Goal: Find specific page/section: Find specific page/section

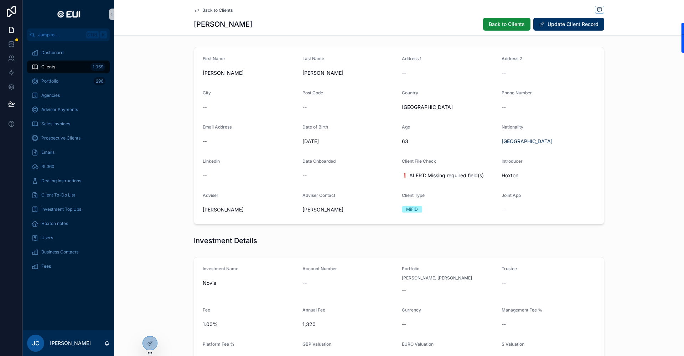
scroll to position [490, 0]
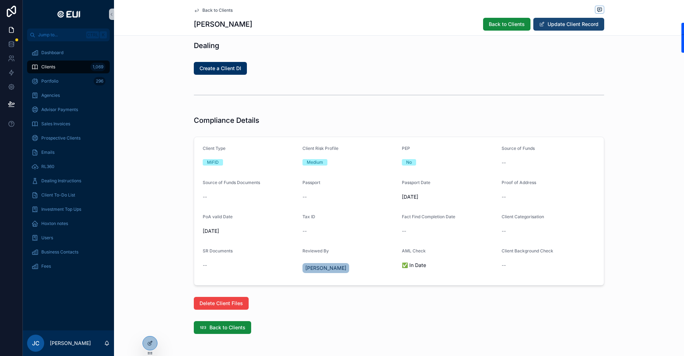
click at [545, 22] on button "Update Client Record" at bounding box center [568, 24] width 71 height 13
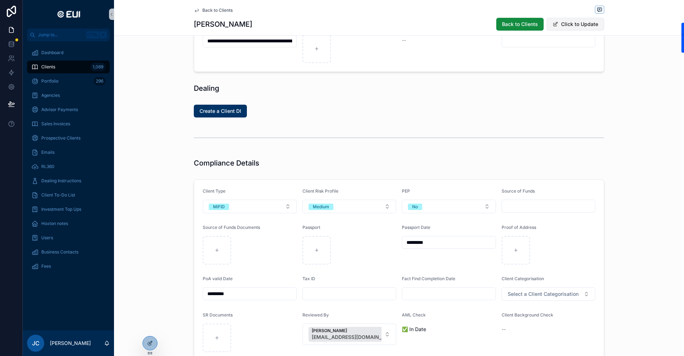
scroll to position [520, 0]
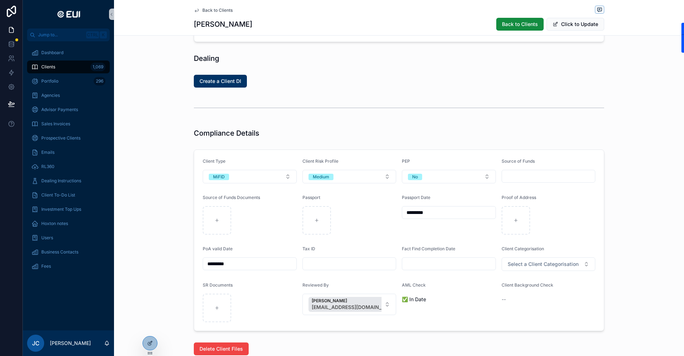
click at [58, 68] on div "Clients 1,069" at bounding box center [68, 66] width 74 height 11
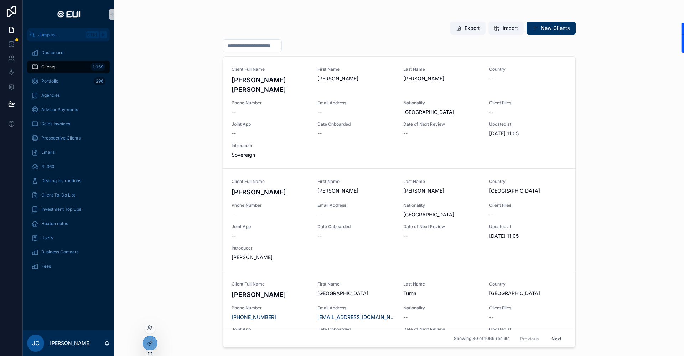
click at [153, 346] on icon at bounding box center [150, 344] width 6 height 6
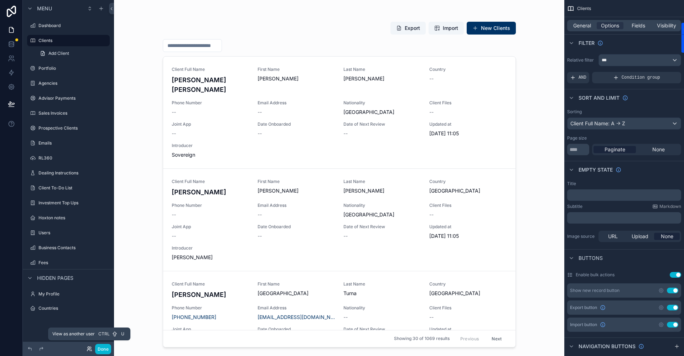
click at [88, 348] on icon at bounding box center [89, 348] width 2 height 2
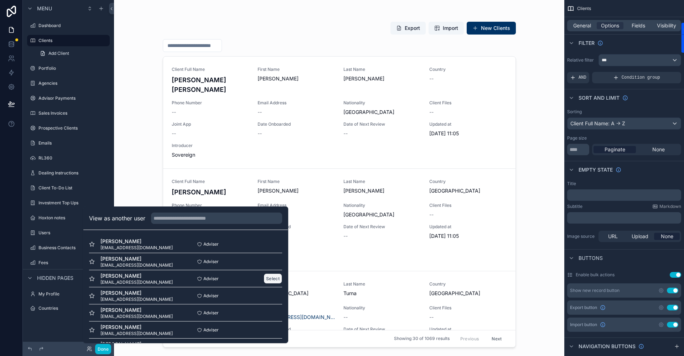
click at [270, 281] on button "Select" at bounding box center [273, 279] width 19 height 10
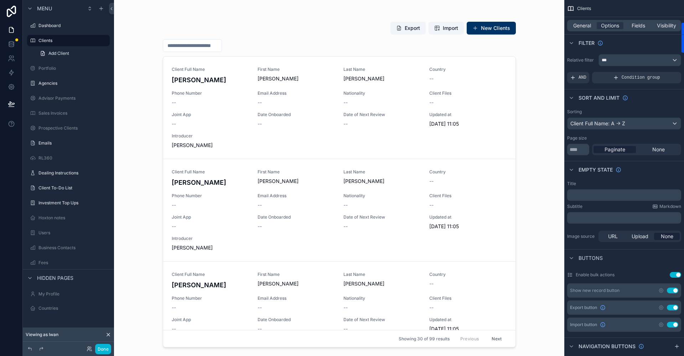
drag, startPoint x: 511, startPoint y: 75, endPoint x: 511, endPoint y: 89, distance: 14.6
click at [511, 89] on div "scrollable content" at bounding box center [339, 174] width 365 height 348
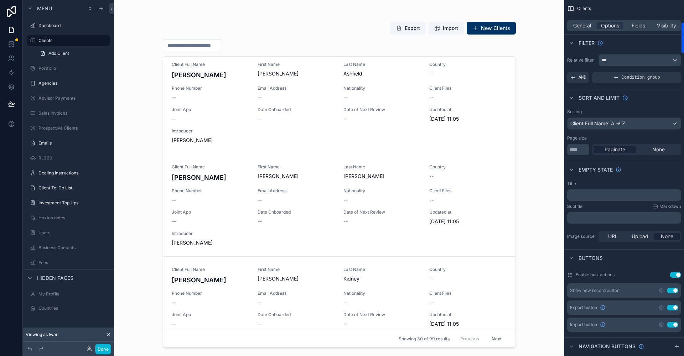
scroll to position [2855, 0]
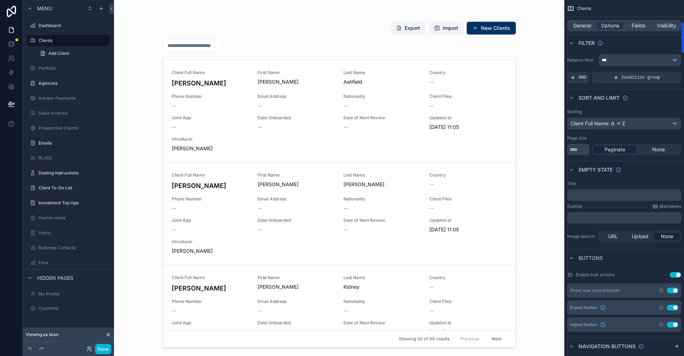
click at [110, 334] on icon at bounding box center [108, 335] width 6 height 6
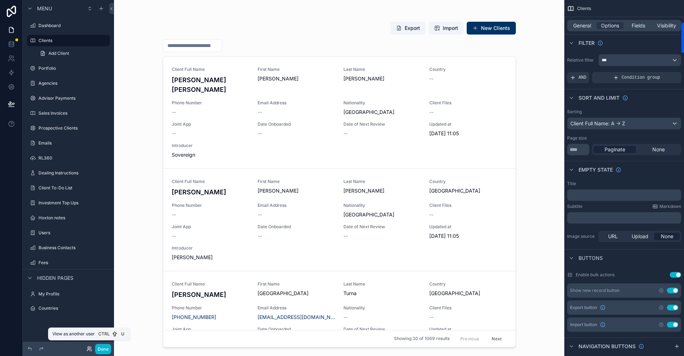
click at [89, 350] on icon at bounding box center [88, 350] width 3 height 1
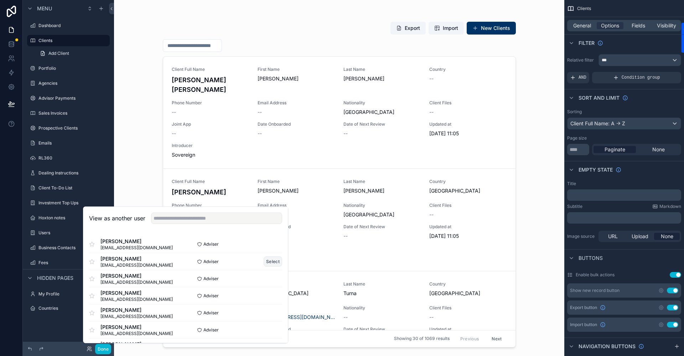
click at [264, 263] on button "Select" at bounding box center [273, 262] width 19 height 10
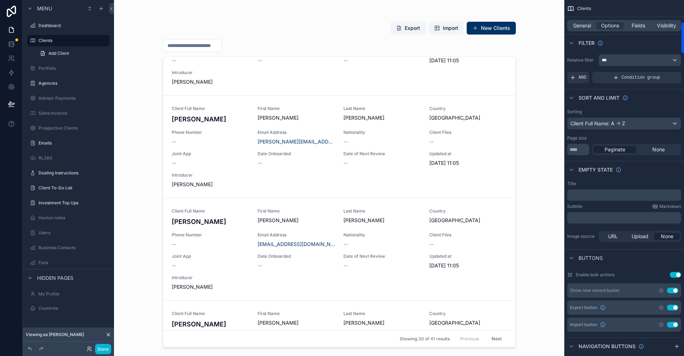
scroll to position [2690, 0]
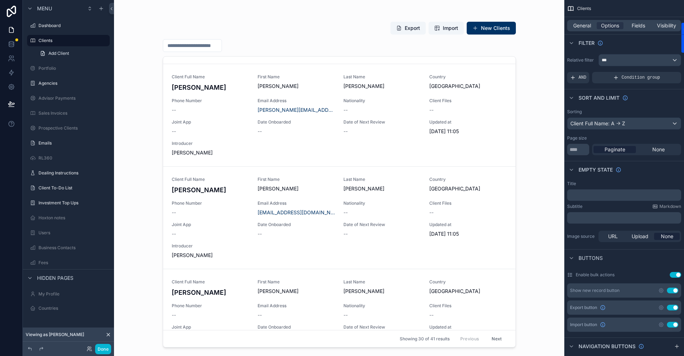
click at [107, 334] on icon at bounding box center [108, 335] width 3 height 3
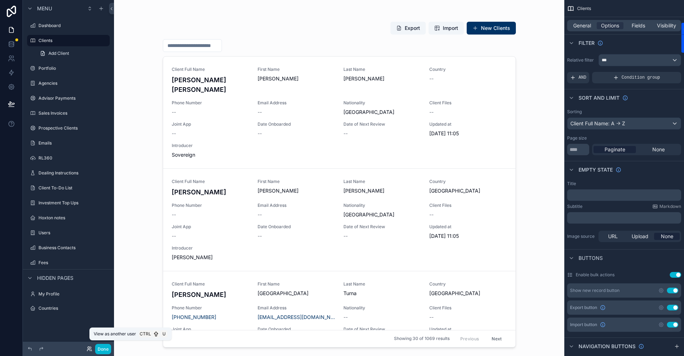
click at [88, 347] on icon at bounding box center [90, 349] width 6 height 6
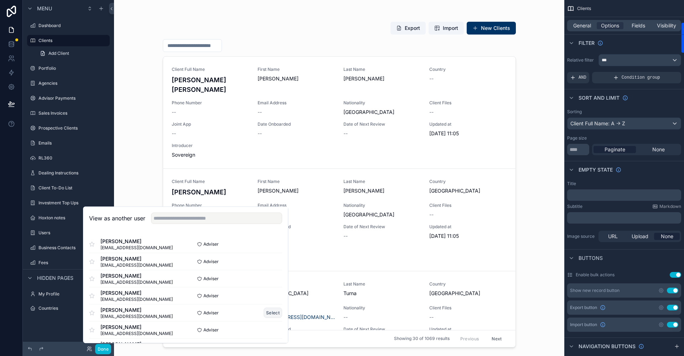
click at [264, 311] on button "Select" at bounding box center [273, 313] width 19 height 10
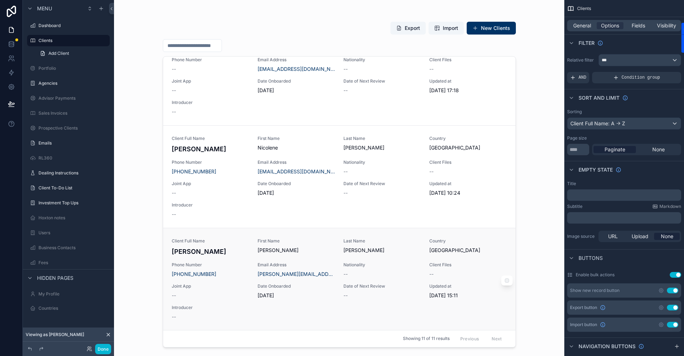
scroll to position [865, 0]
click at [102, 347] on button "Done" at bounding box center [103, 349] width 16 height 10
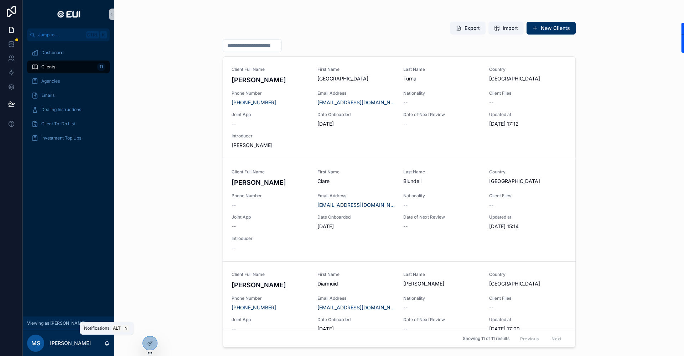
click at [107, 342] on icon "scrollable content" at bounding box center [107, 344] width 6 height 6
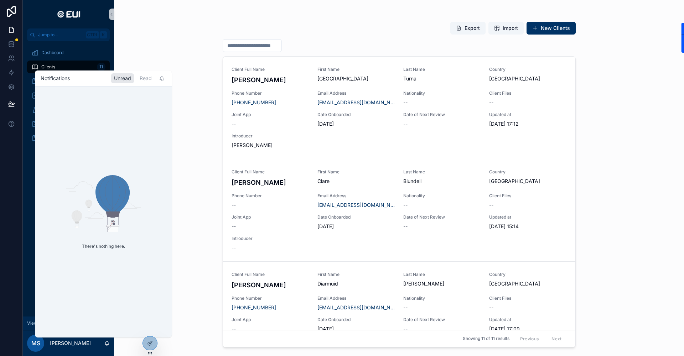
click at [28, 251] on div "Dashboard Clients 11 Agencies Emails Dealing Instructions Client To-Do List Inv…" at bounding box center [68, 178] width 91 height 275
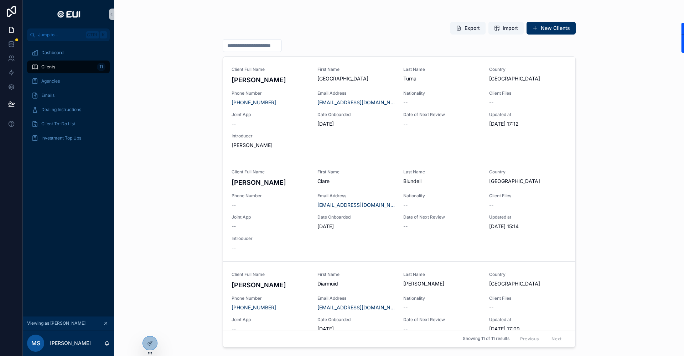
click at [106, 322] on icon "scrollable content" at bounding box center [105, 323] width 5 height 5
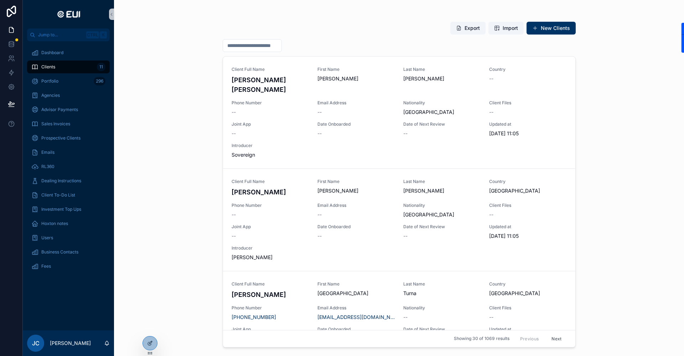
click at [53, 66] on span "Clients" at bounding box center [48, 67] width 14 height 6
click at [47, 96] on span "Agencies" at bounding box center [50, 96] width 19 height 6
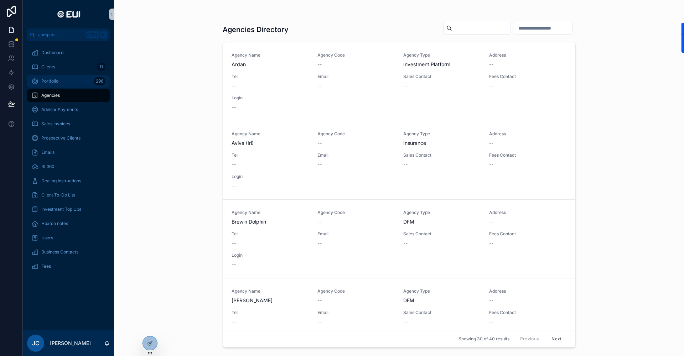
click at [57, 81] on span "Portfolio" at bounding box center [49, 81] width 17 height 6
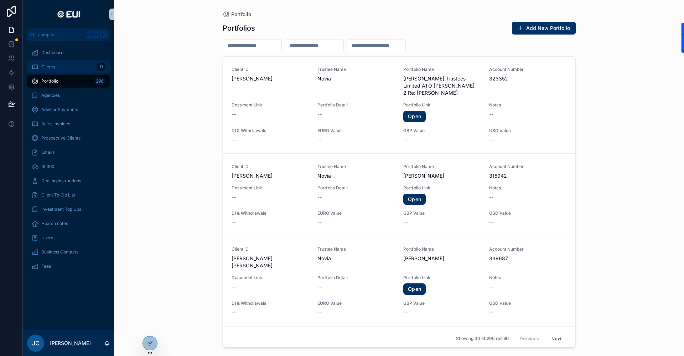
click at [55, 66] on span "Clients" at bounding box center [48, 67] width 14 height 6
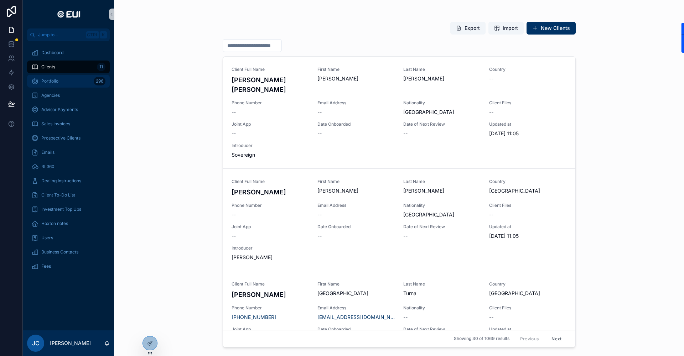
click at [55, 79] on span "Portfolio" at bounding box center [49, 81] width 17 height 6
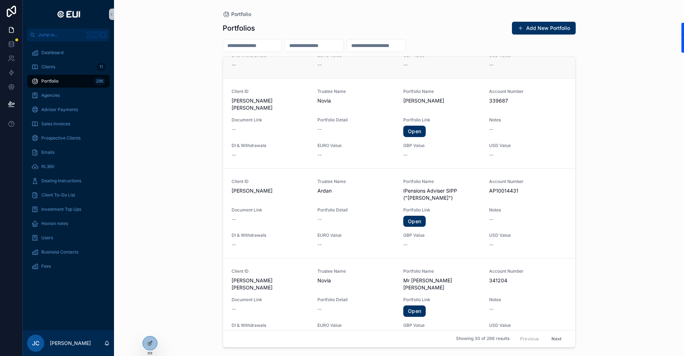
scroll to position [249, 0]
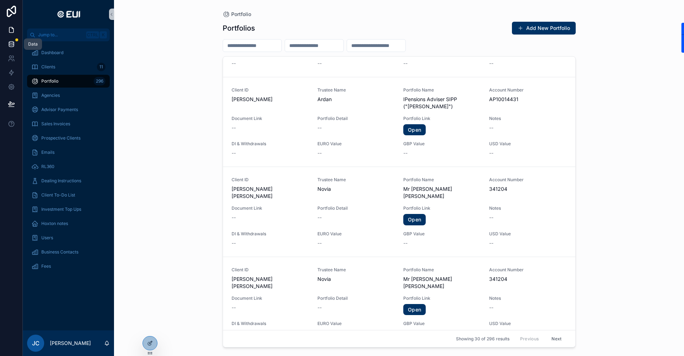
click at [9, 46] on icon at bounding box center [11, 45] width 5 height 3
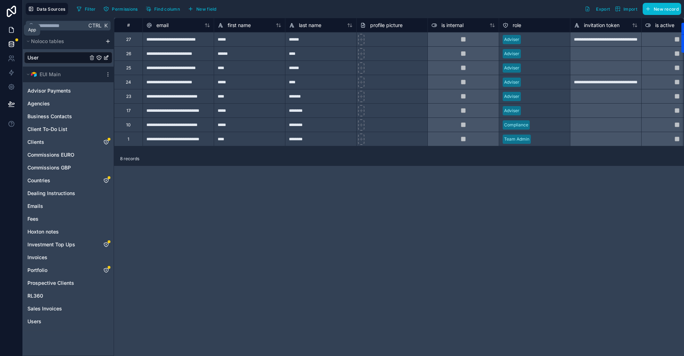
click at [16, 30] on link at bounding box center [11, 30] width 22 height 14
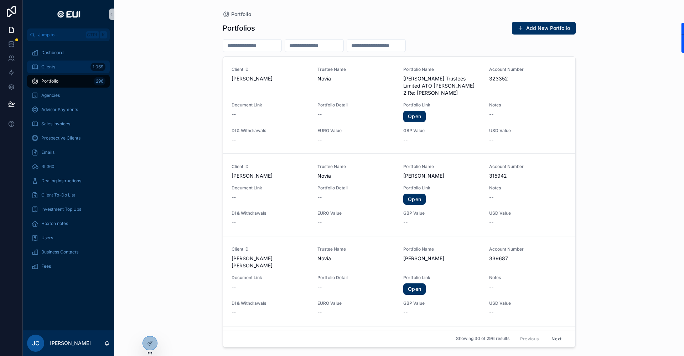
click at [56, 69] on div "Clients 1,069" at bounding box center [68, 66] width 74 height 11
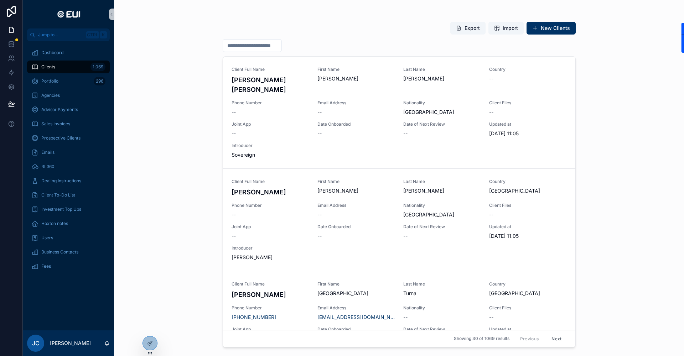
click at [241, 47] on input "scrollable content" at bounding box center [252, 46] width 58 height 10
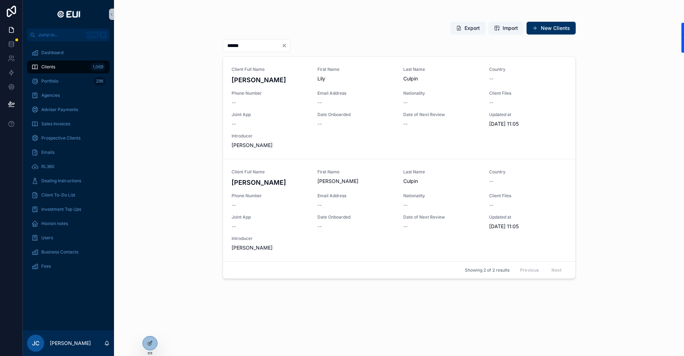
drag, startPoint x: 253, startPoint y: 46, endPoint x: 212, endPoint y: 50, distance: 40.9
click at [212, 50] on div "Export Import New Clients ****** Client Full Name [PERSON_NAME] First Name [PER…" at bounding box center [399, 178] width 570 height 356
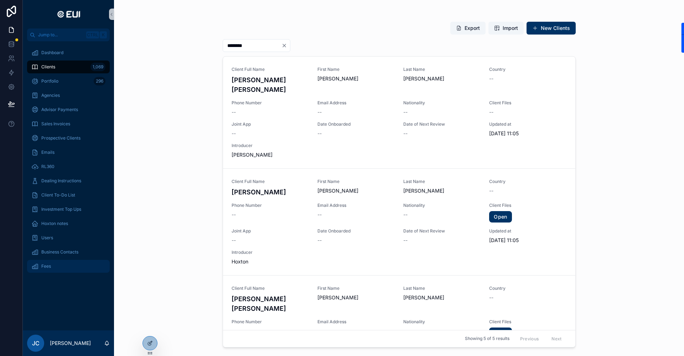
type input "********"
click at [40, 266] on div "Fees" at bounding box center [68, 266] width 74 height 11
